Goal: Transaction & Acquisition: Subscribe to service/newsletter

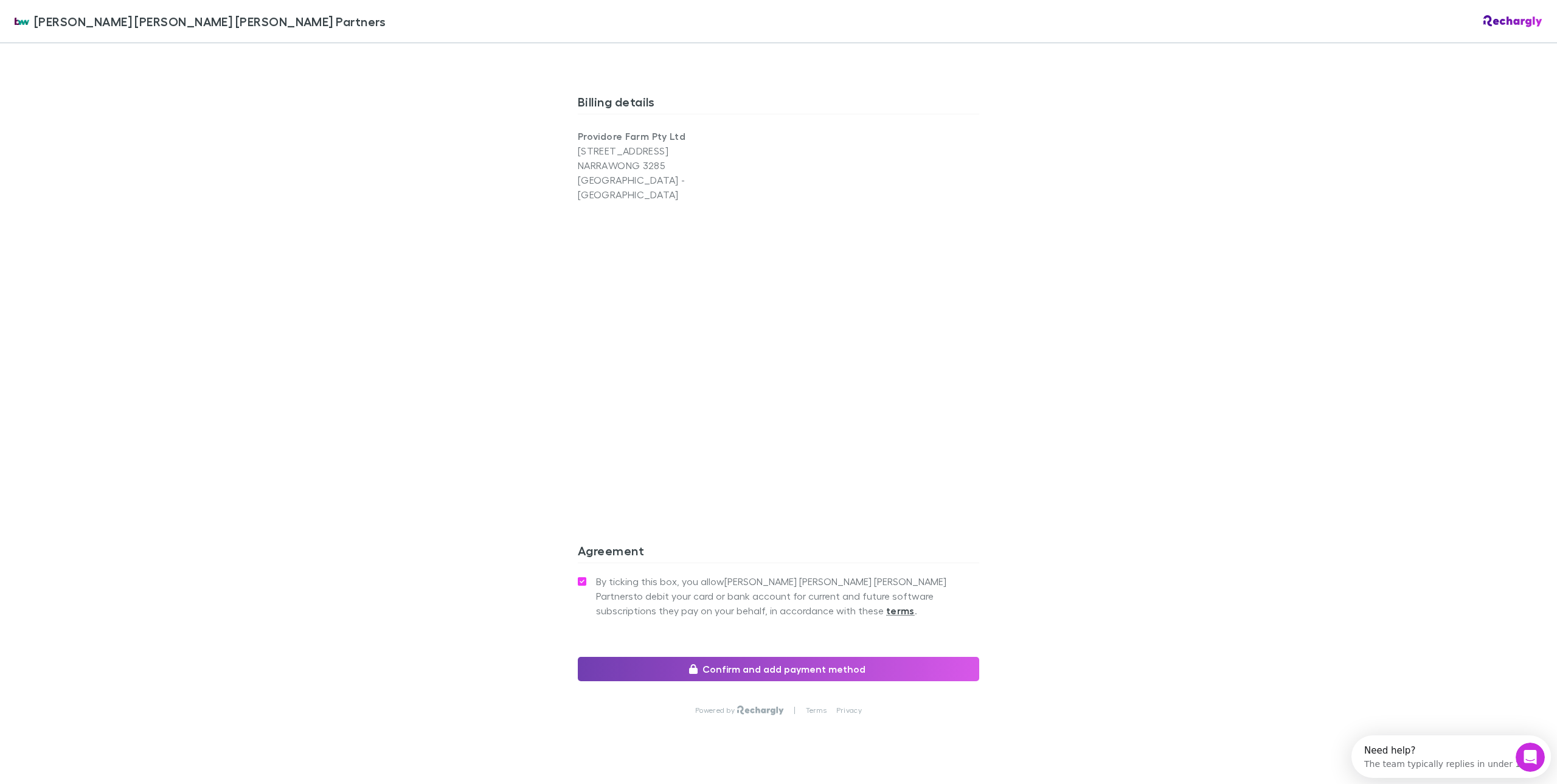
click at [757, 657] on button "Confirm and add payment method" at bounding box center [778, 669] width 401 height 24
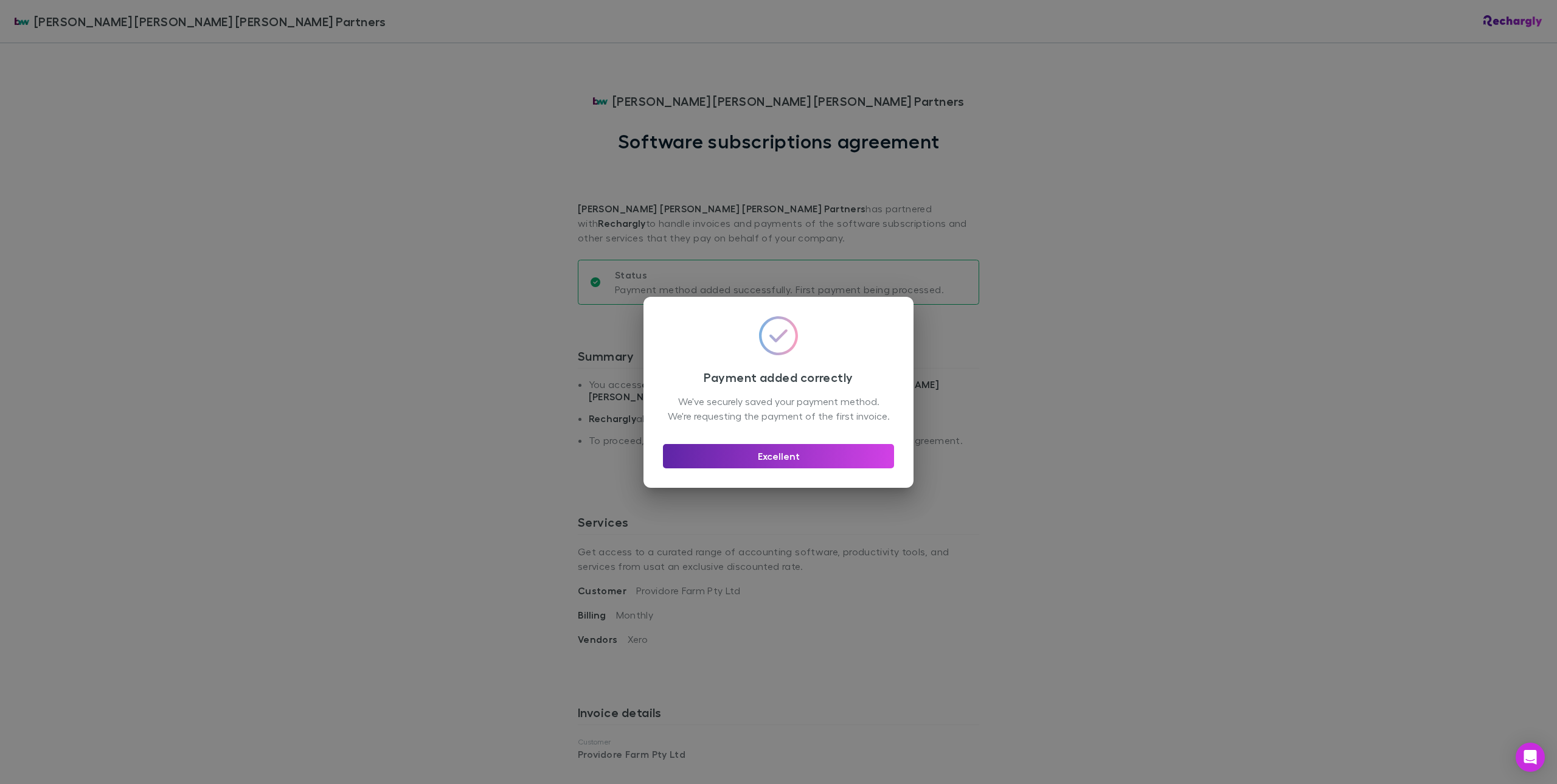
click at [788, 442] on div "Excellent" at bounding box center [778, 451] width 231 height 34
click at [783, 454] on button "Excellent" at bounding box center [778, 456] width 231 height 24
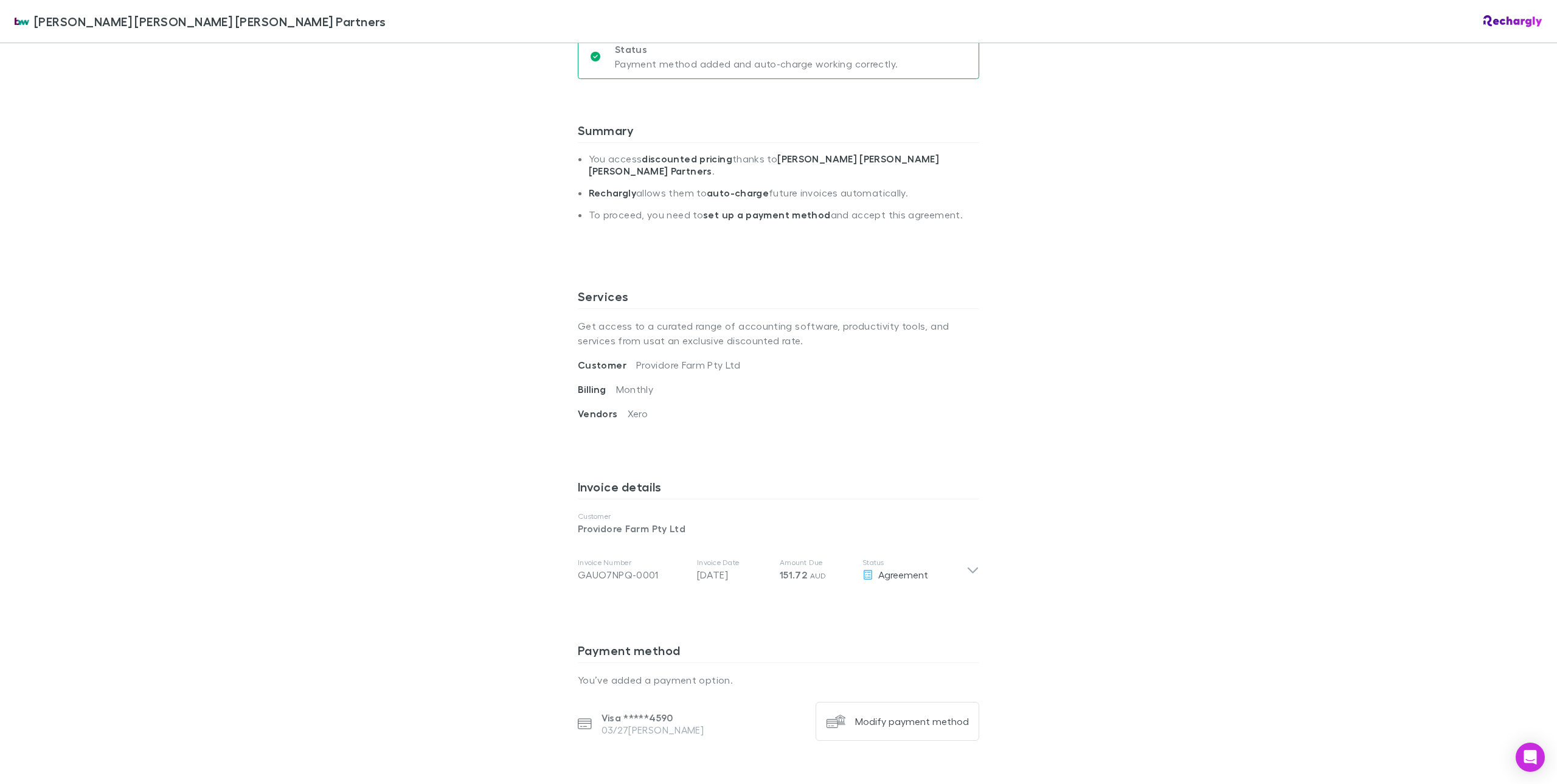
scroll to position [223, 0]
